Goal: Answer question/provide support

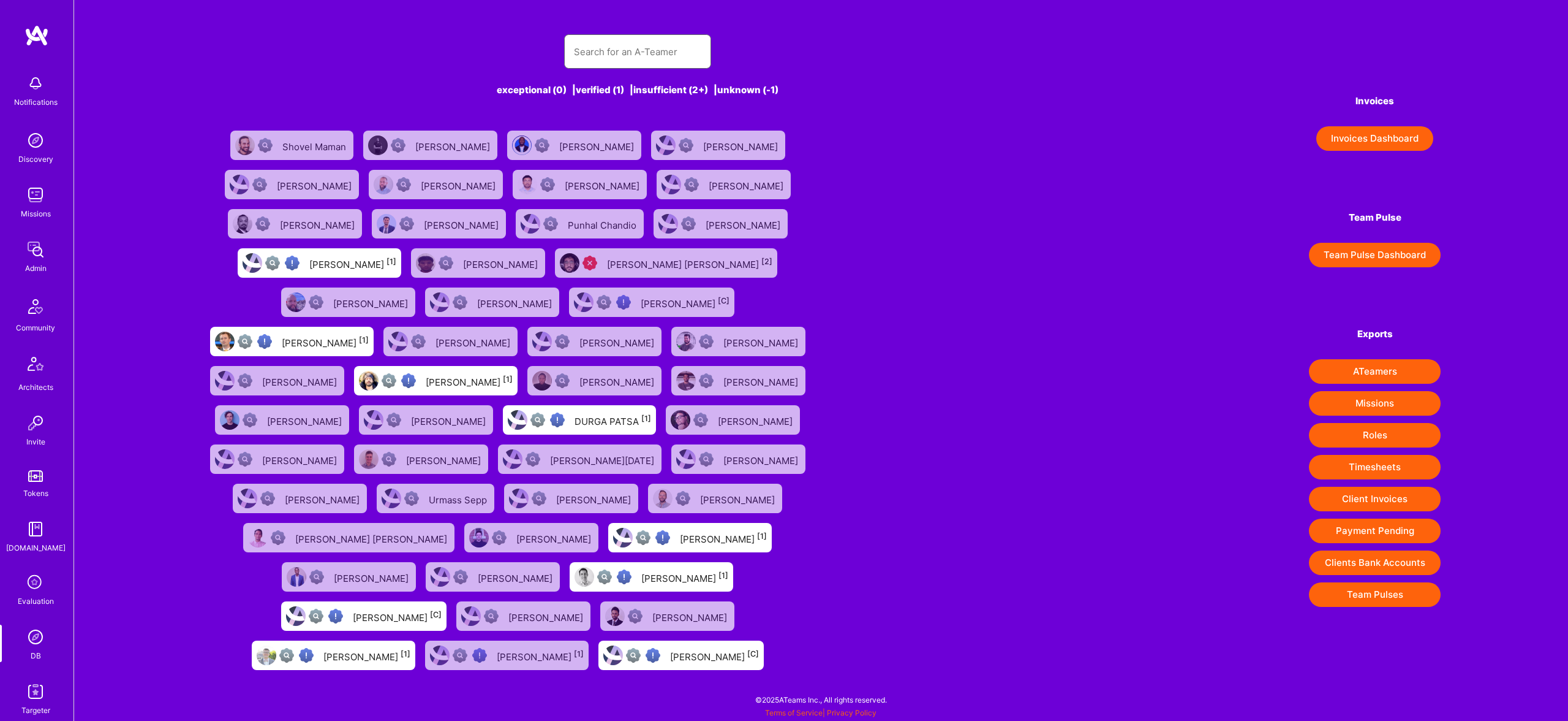
click at [613, 54] on input "text" at bounding box center [638, 51] width 127 height 31
paste input "[EMAIL_ADDRESS][DOMAIN_NAME]"
type input "[EMAIL_ADDRESS][DOMAIN_NAME]"
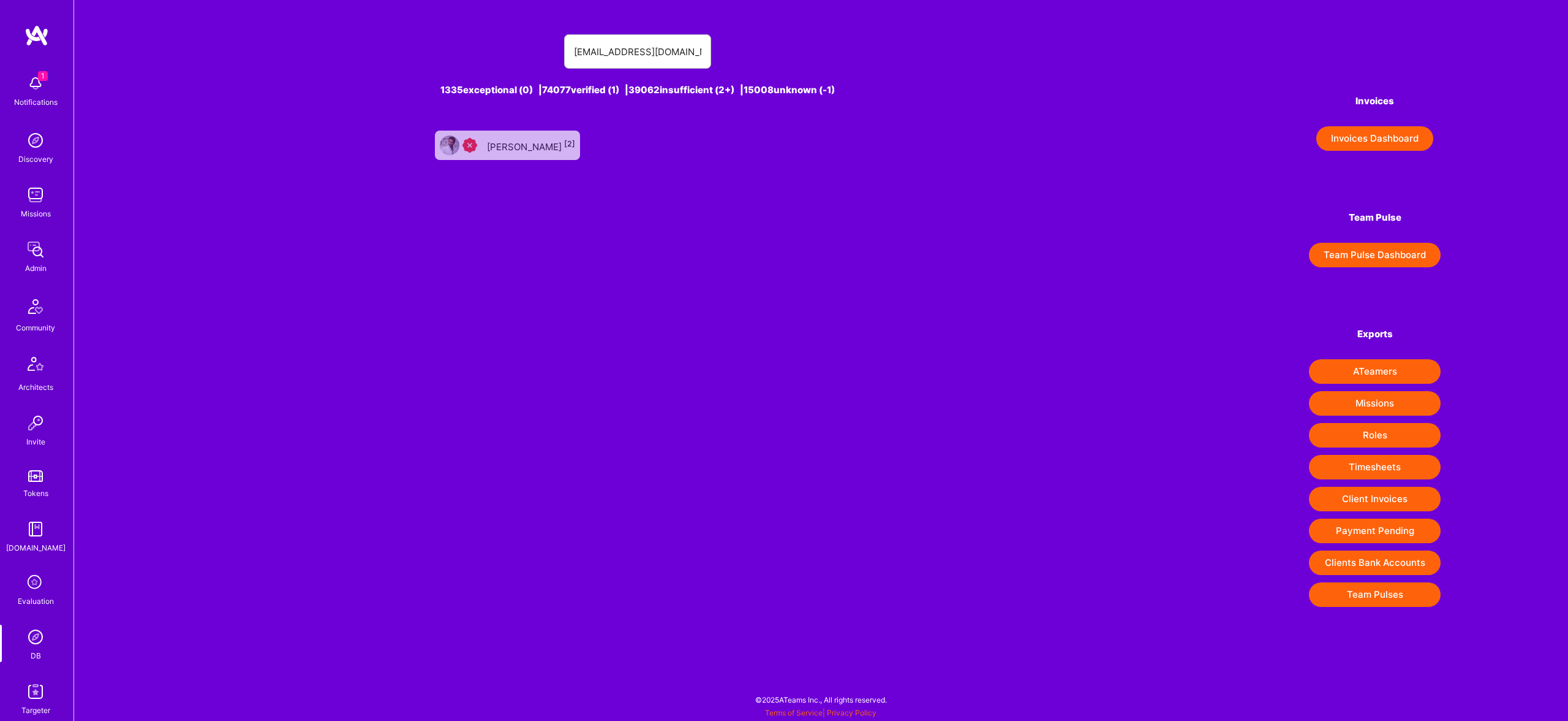
click at [543, 147] on div "[PERSON_NAME] [2]" at bounding box center [530, 145] width 88 height 16
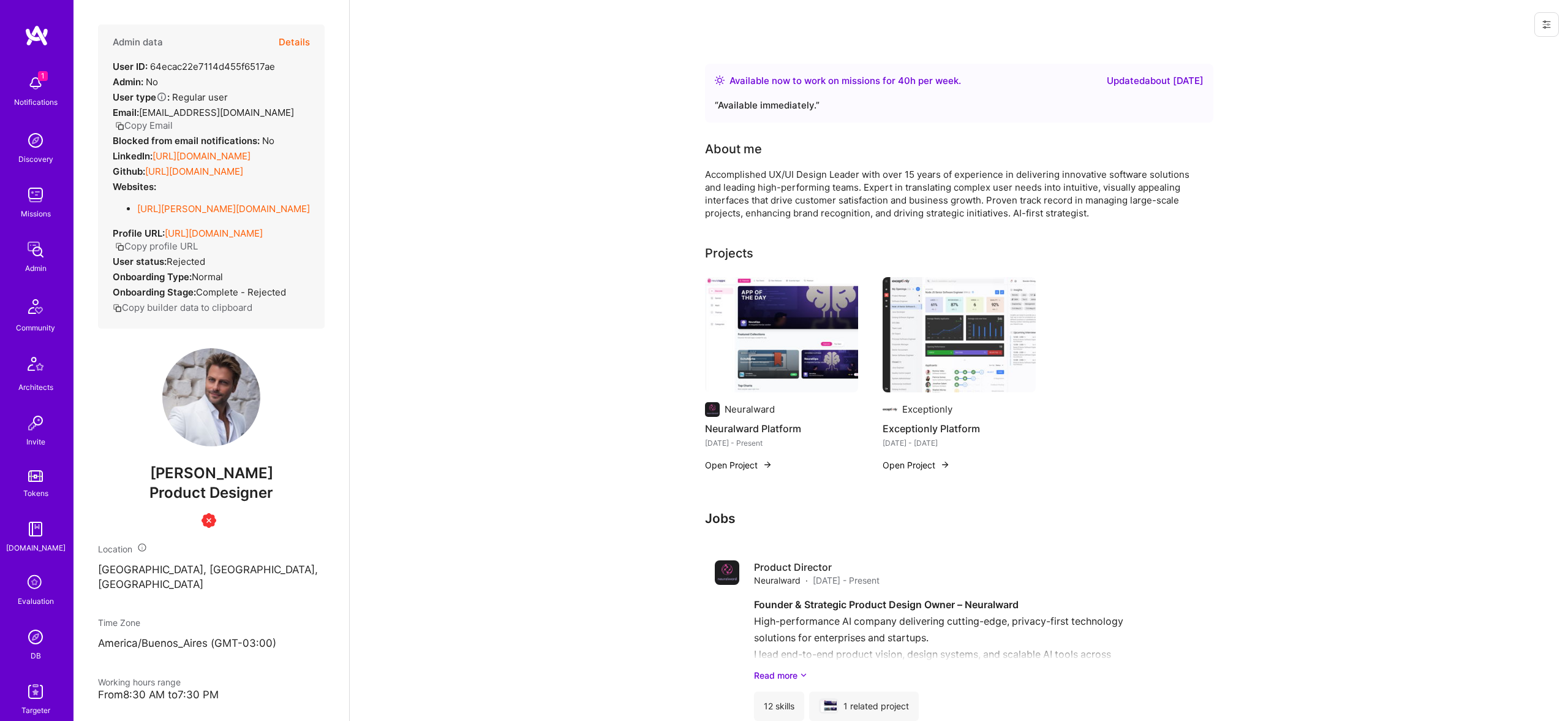
drag, startPoint x: 285, startPoint y: 50, endPoint x: 289, endPoint y: 42, distance: 8.9
click at [289, 42] on button "Details" at bounding box center [294, 42] width 31 height 35
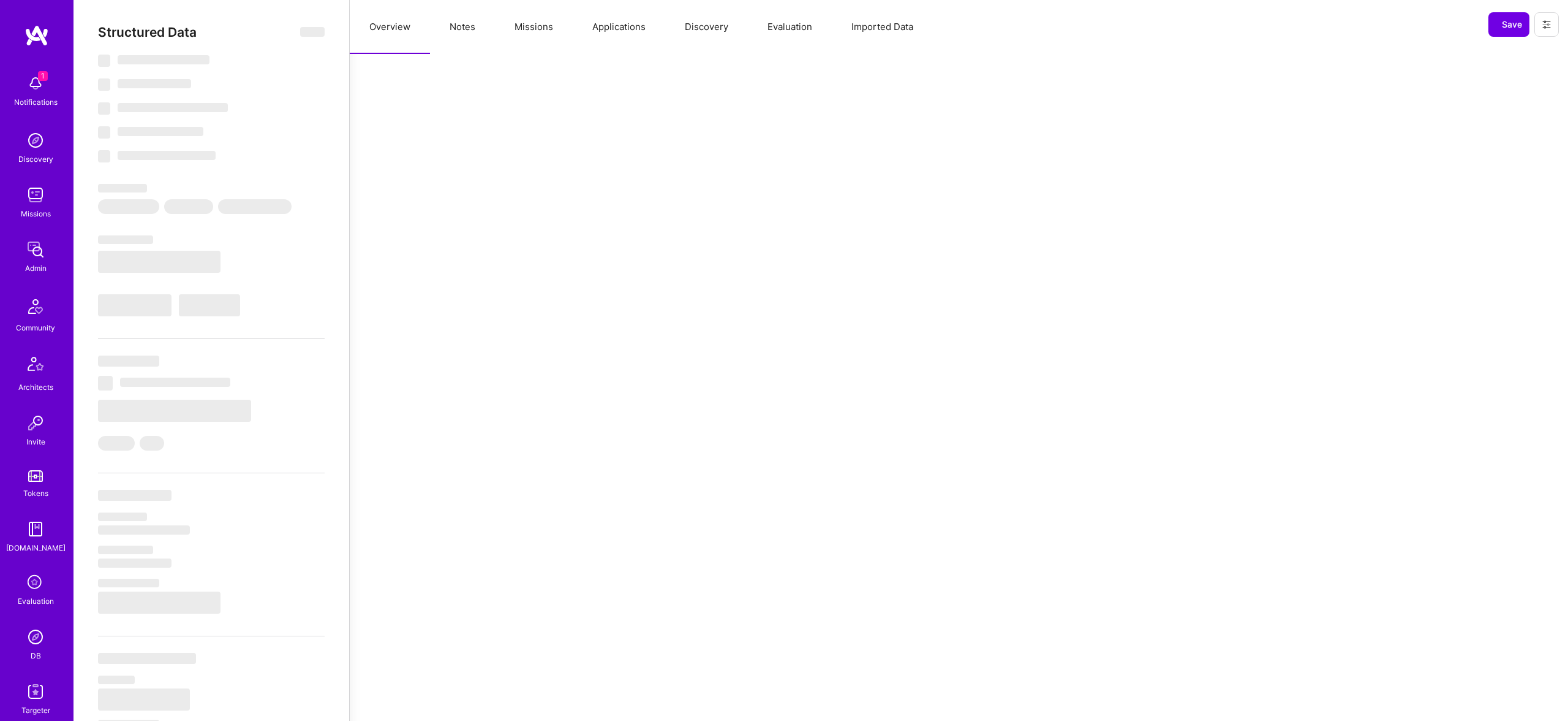
select select "Right Now"
select select "Insufficient"
select select "US"
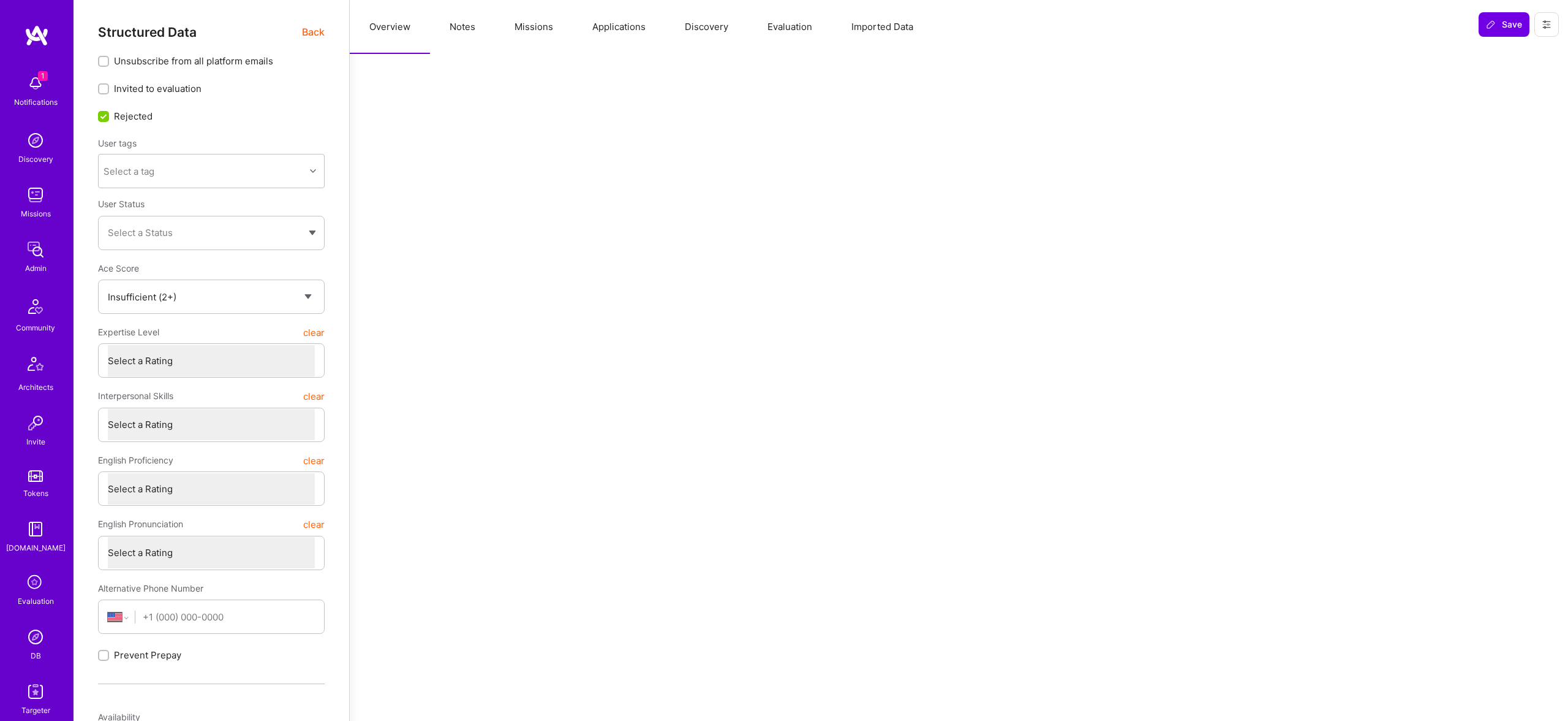
click at [500, 15] on button "Missions" at bounding box center [533, 27] width 78 height 54
click at [475, 24] on button "Notes" at bounding box center [462, 27] width 65 height 54
type textarea "x"
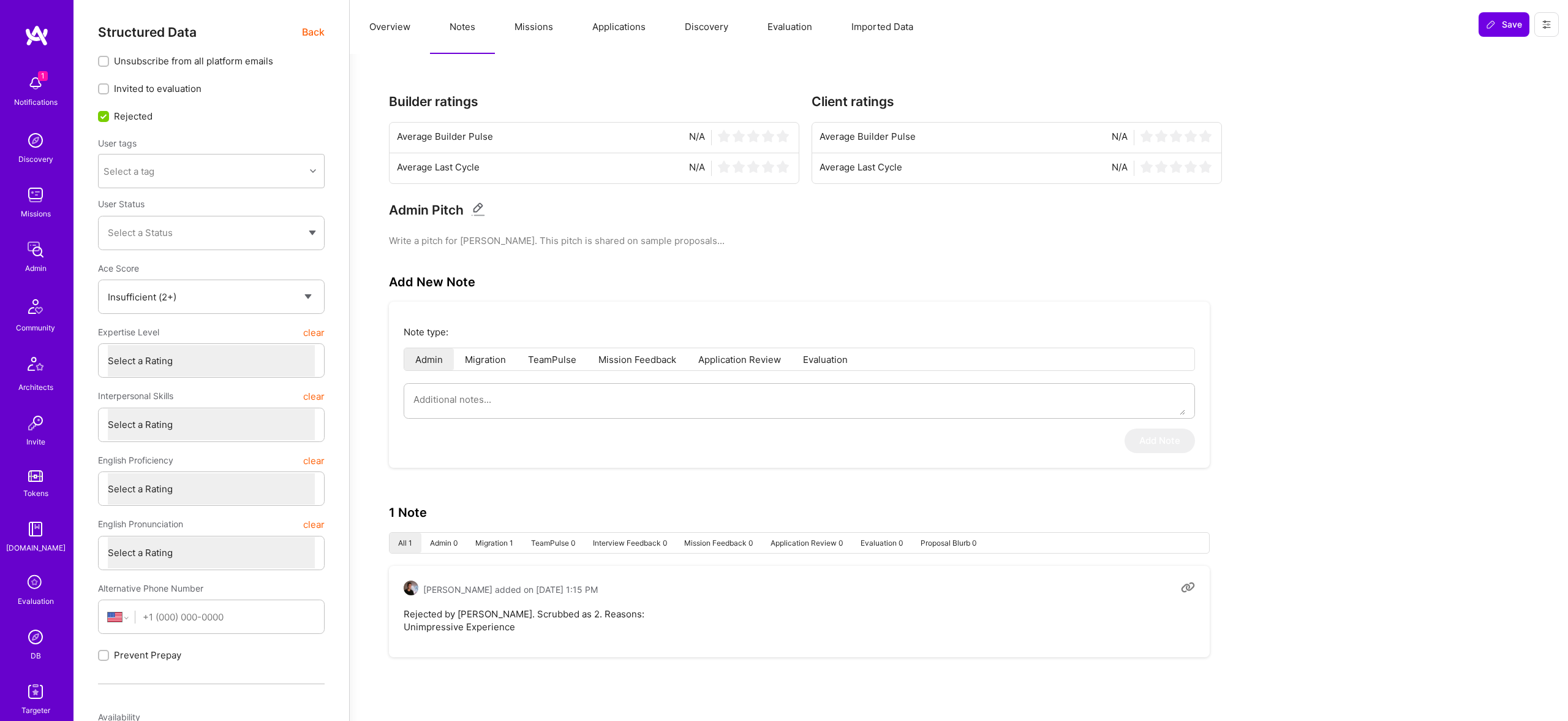
click at [548, 30] on button "Missions" at bounding box center [533, 27] width 78 height 54
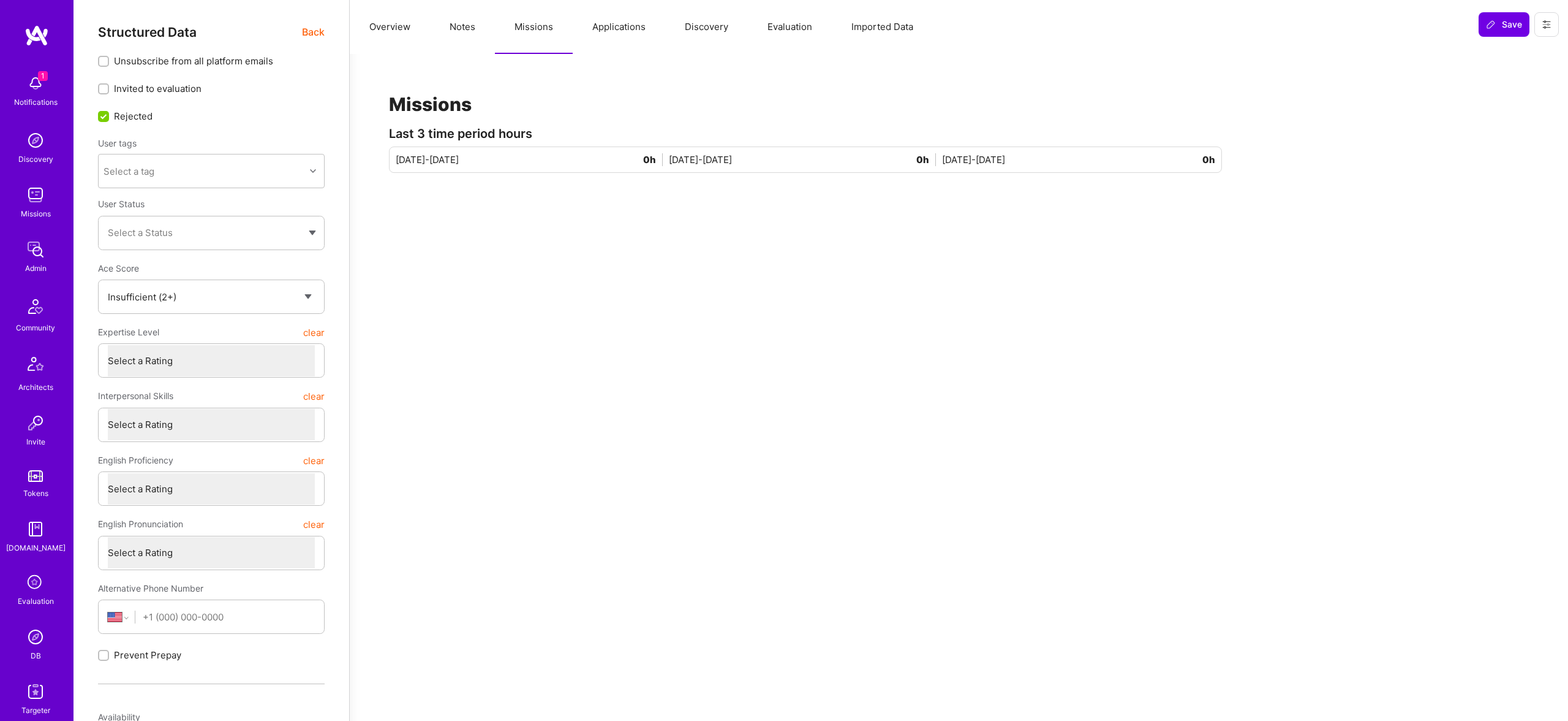
click at [614, 32] on button "Applications" at bounding box center [619, 27] width 93 height 54
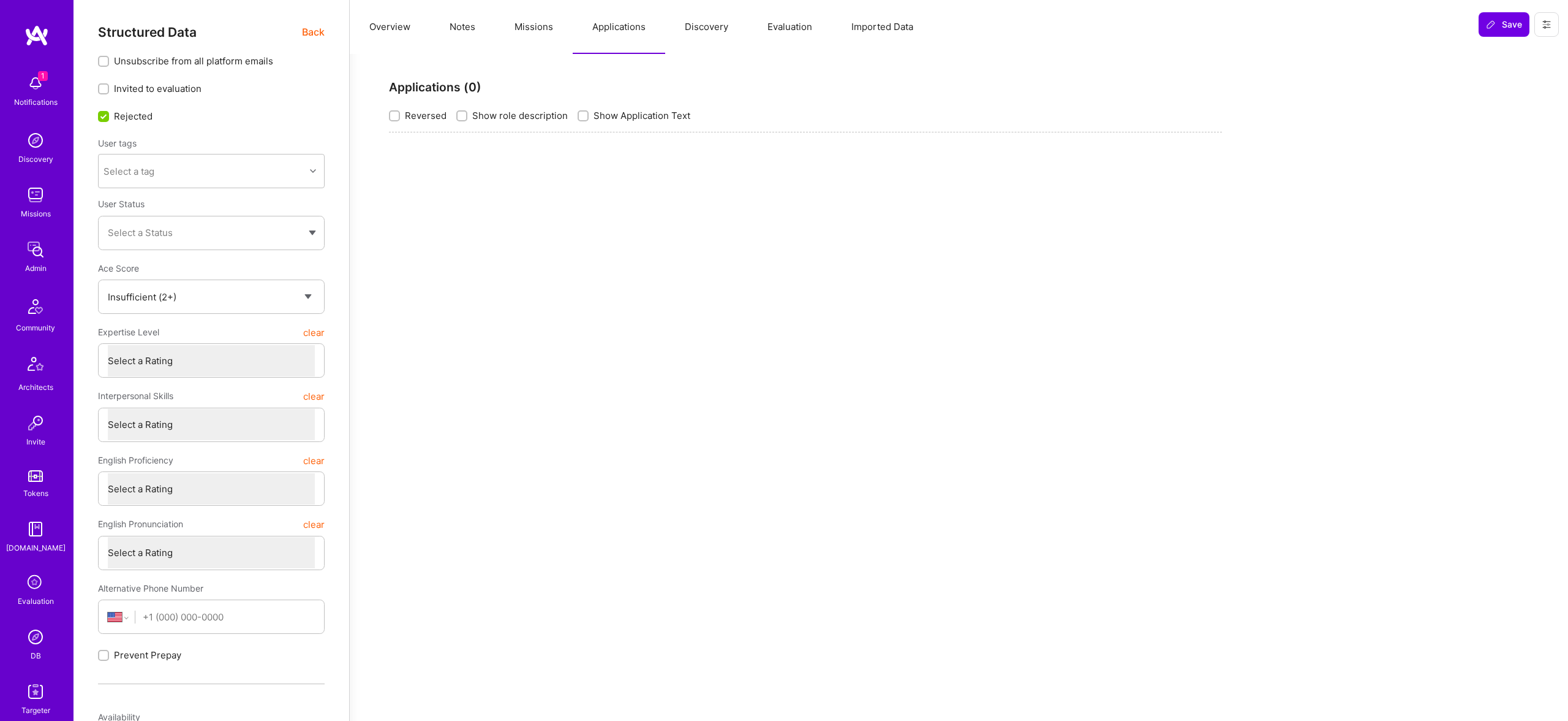
click at [715, 29] on button "Discovery" at bounding box center [707, 27] width 83 height 54
click at [774, 28] on button "Evaluation" at bounding box center [789, 27] width 84 height 54
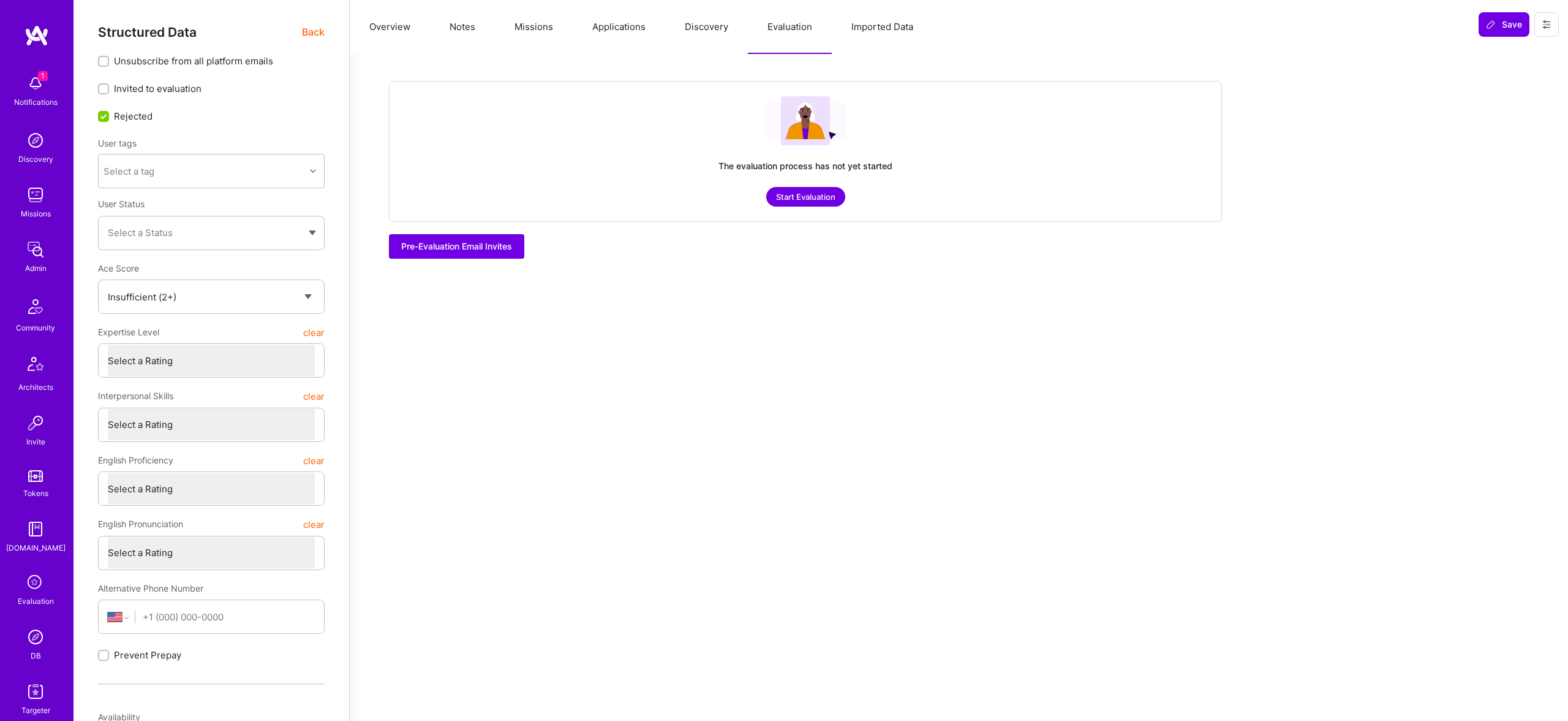
click at [892, 26] on button "Imported Data" at bounding box center [883, 27] width 101 height 54
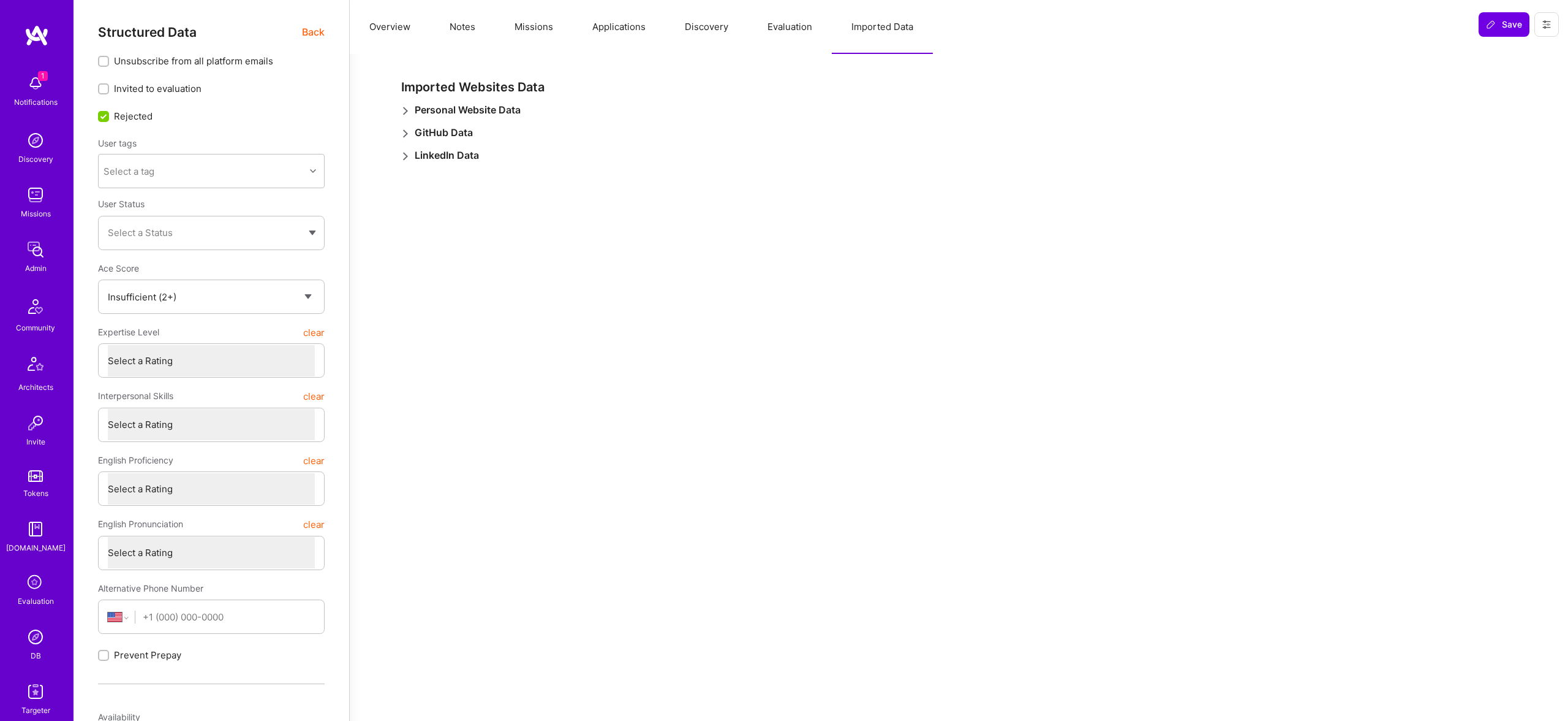
click at [389, 22] on button "Overview" at bounding box center [390, 27] width 81 height 54
click at [309, 26] on span "Back" at bounding box center [313, 32] width 23 height 15
